Goal: Information Seeking & Learning: Find specific fact

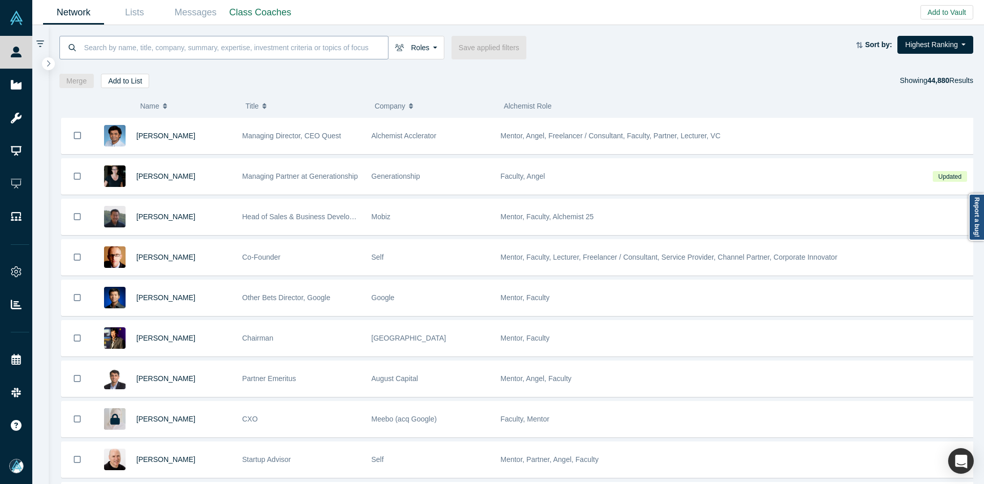
click at [158, 51] on input at bounding box center [235, 47] width 305 height 24
paste input "[PERSON_NAME]"
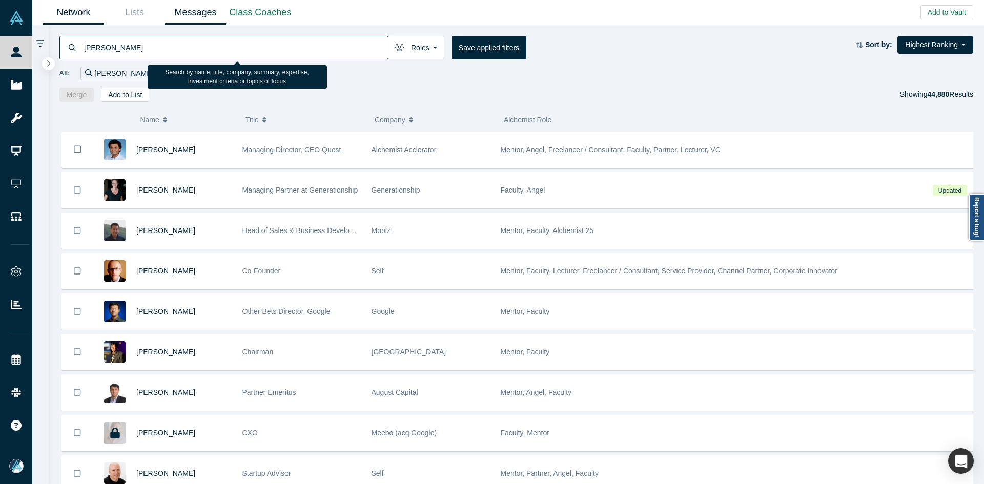
type input "[PERSON_NAME]"
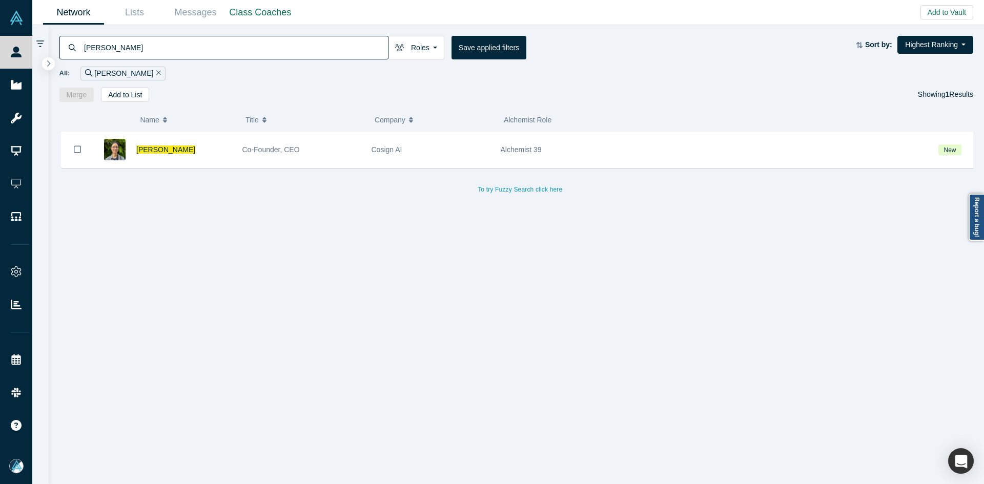
click at [150, 148] on span "[PERSON_NAME]" at bounding box center [165, 150] width 59 height 8
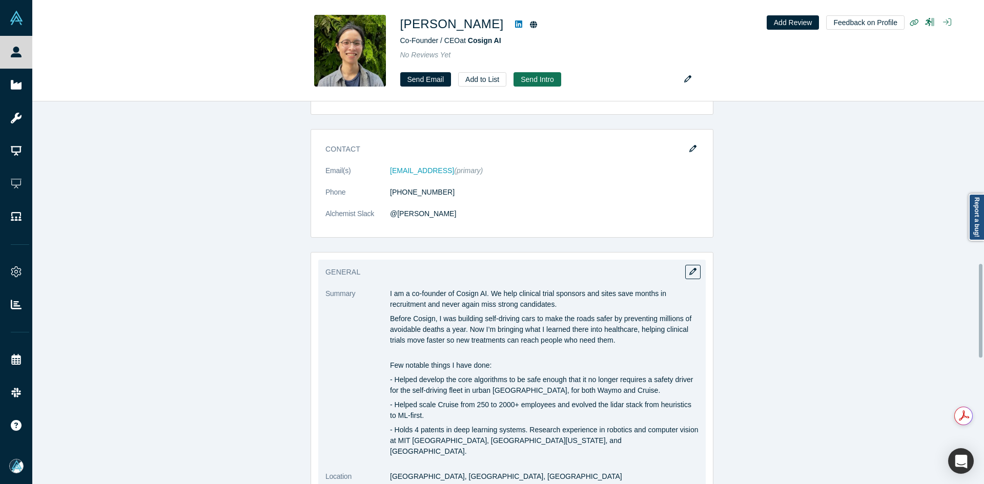
scroll to position [666, 0]
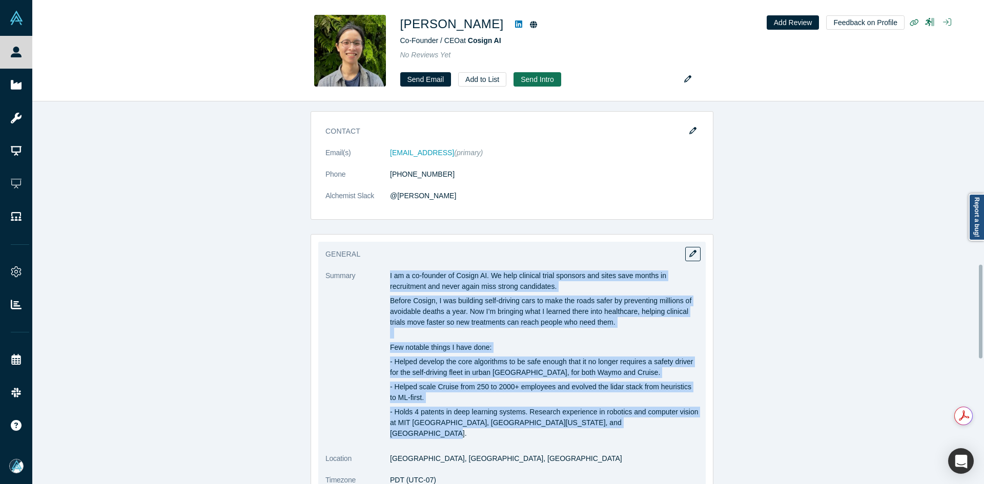
copy dl "I am a co-founder of Cosign AI. We help clinical trial sponsors and sites save …"
drag, startPoint x: 385, startPoint y: 276, endPoint x: 628, endPoint y: 427, distance: 286.1
click at [628, 427] on dl "Summary I am a co-founder of Cosign AI. We help clinical trial sponsors and sit…" at bounding box center [511, 416] width 373 height 291
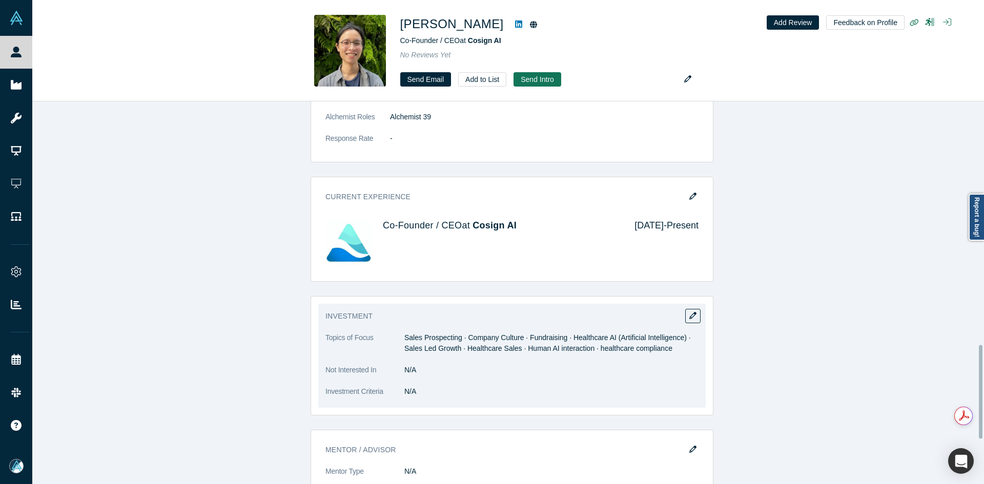
scroll to position [1178, 0]
